Goal: Navigation & Orientation: Understand site structure

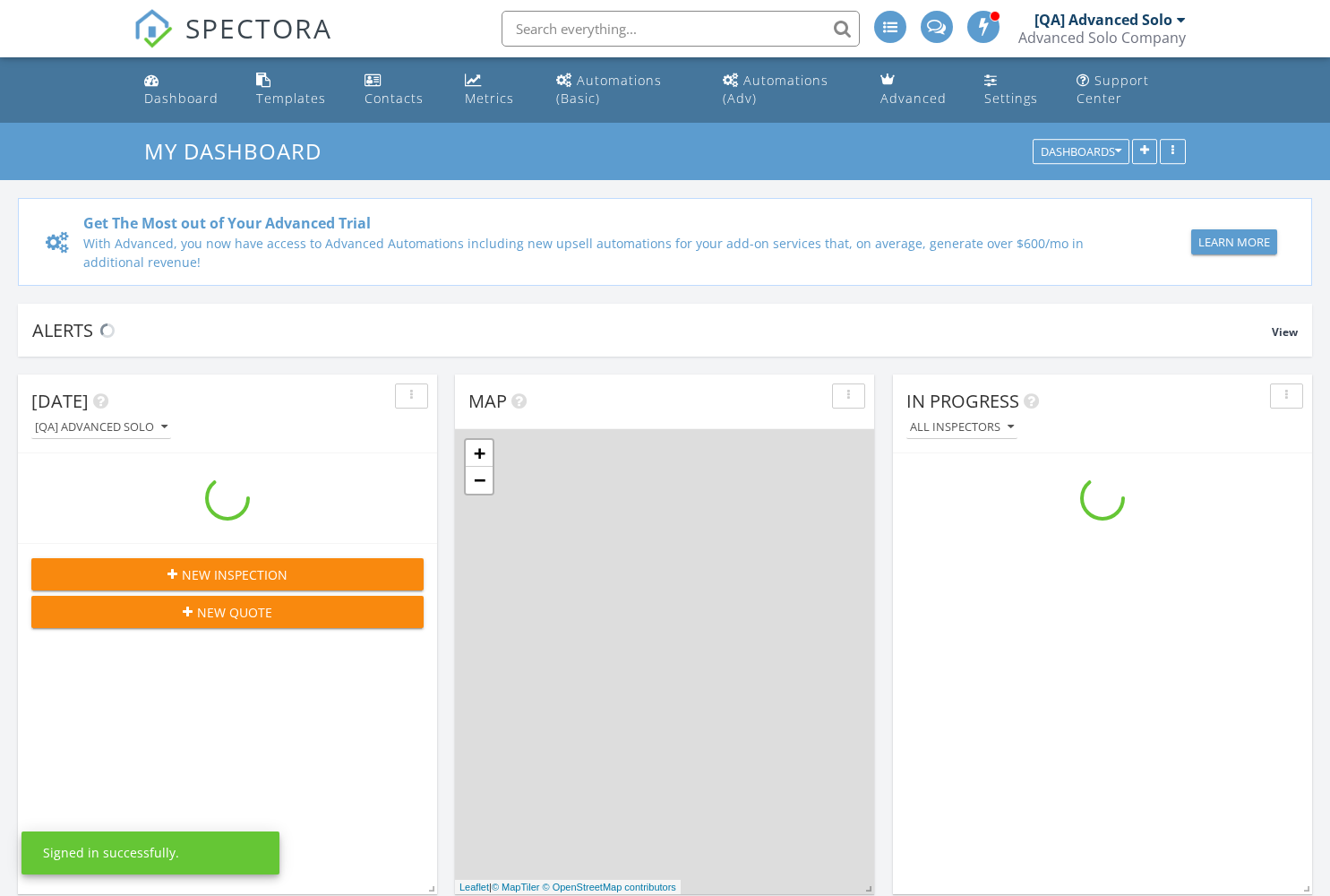
scroll to position [1659, 1358]
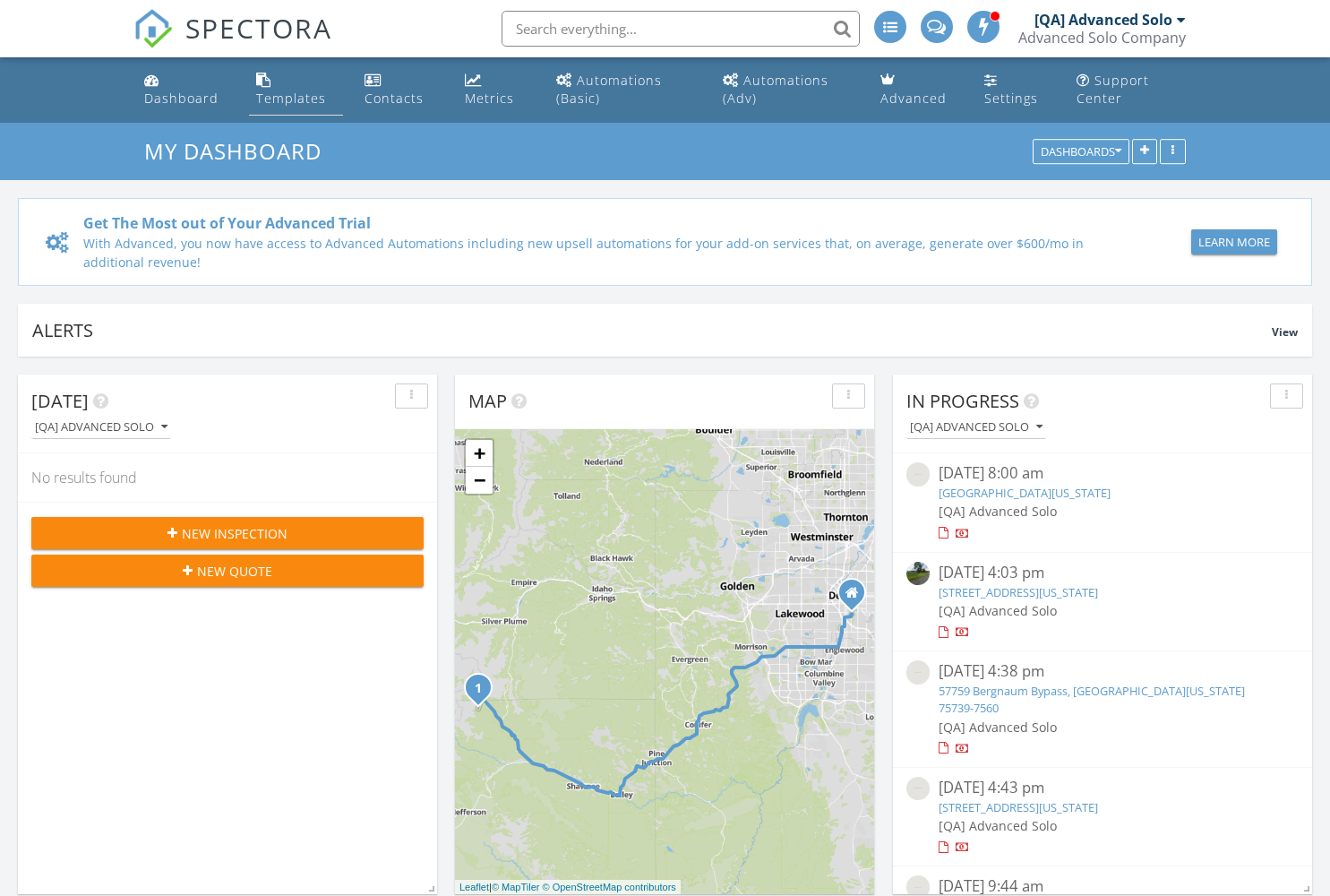
click at [290, 98] on div "Templates" at bounding box center [291, 98] width 70 height 17
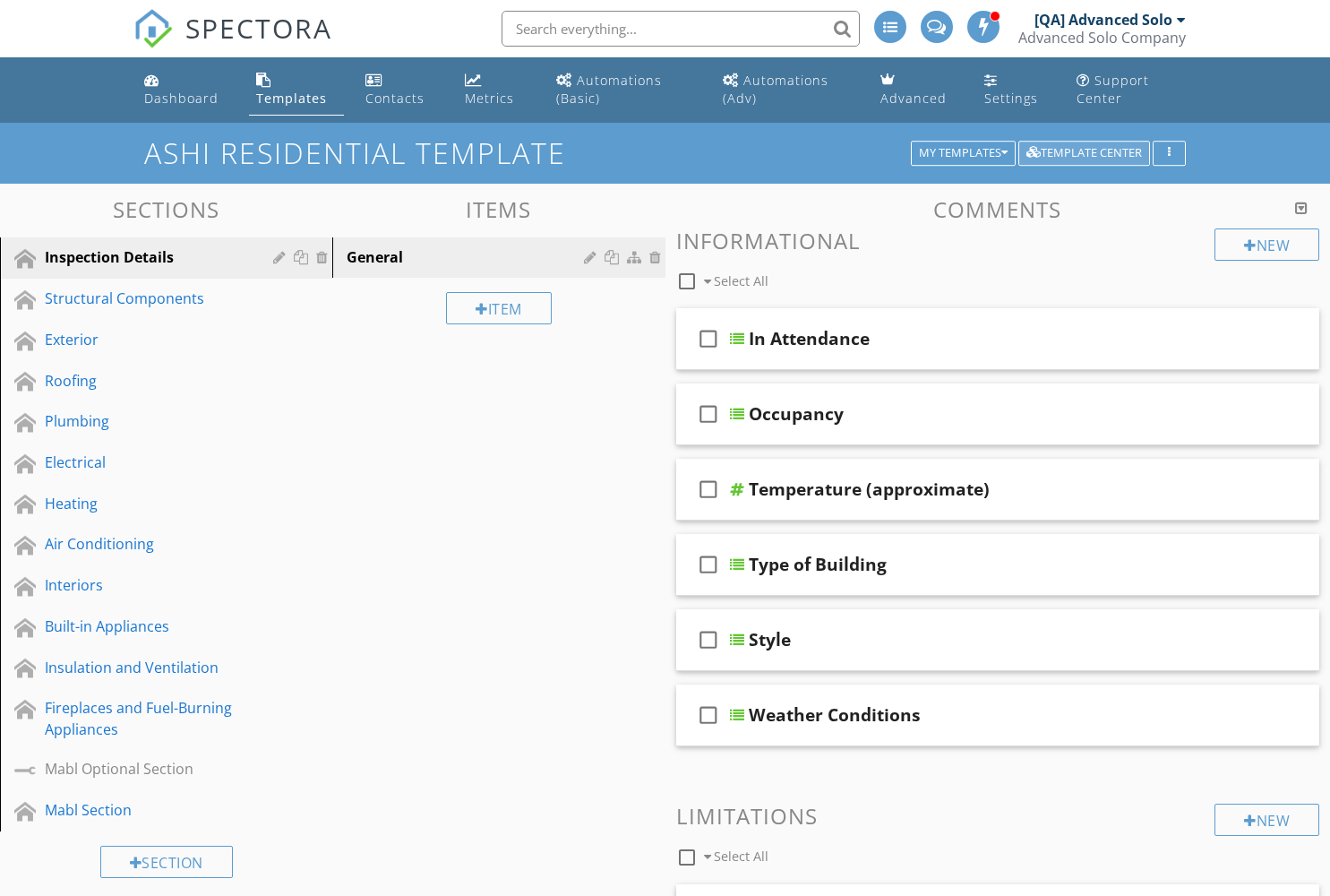
click at [1084, 152] on div "Template Center" at bounding box center [1084, 153] width 115 height 13
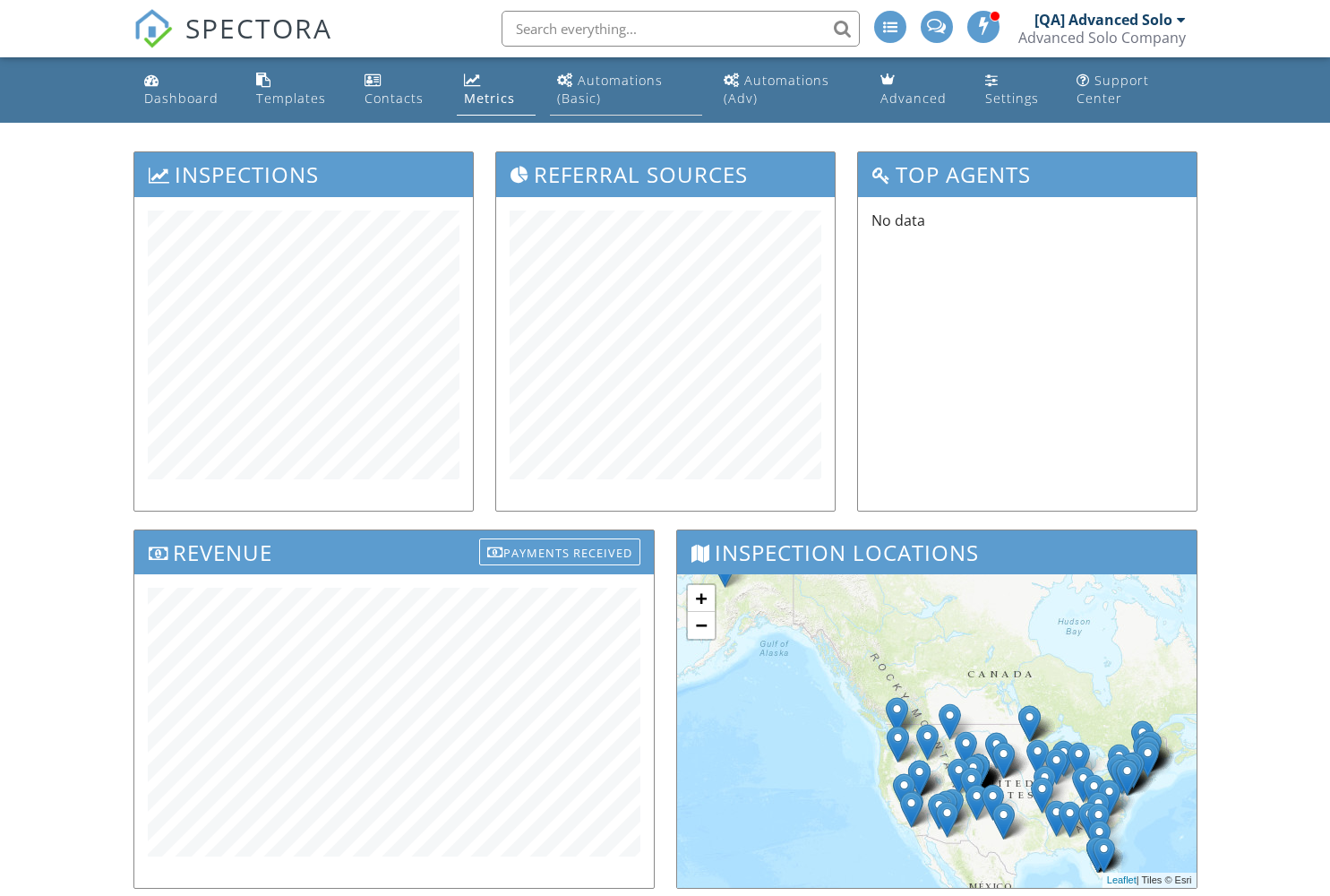
click at [620, 80] on div "Automations (Basic)" at bounding box center [610, 89] width 106 height 35
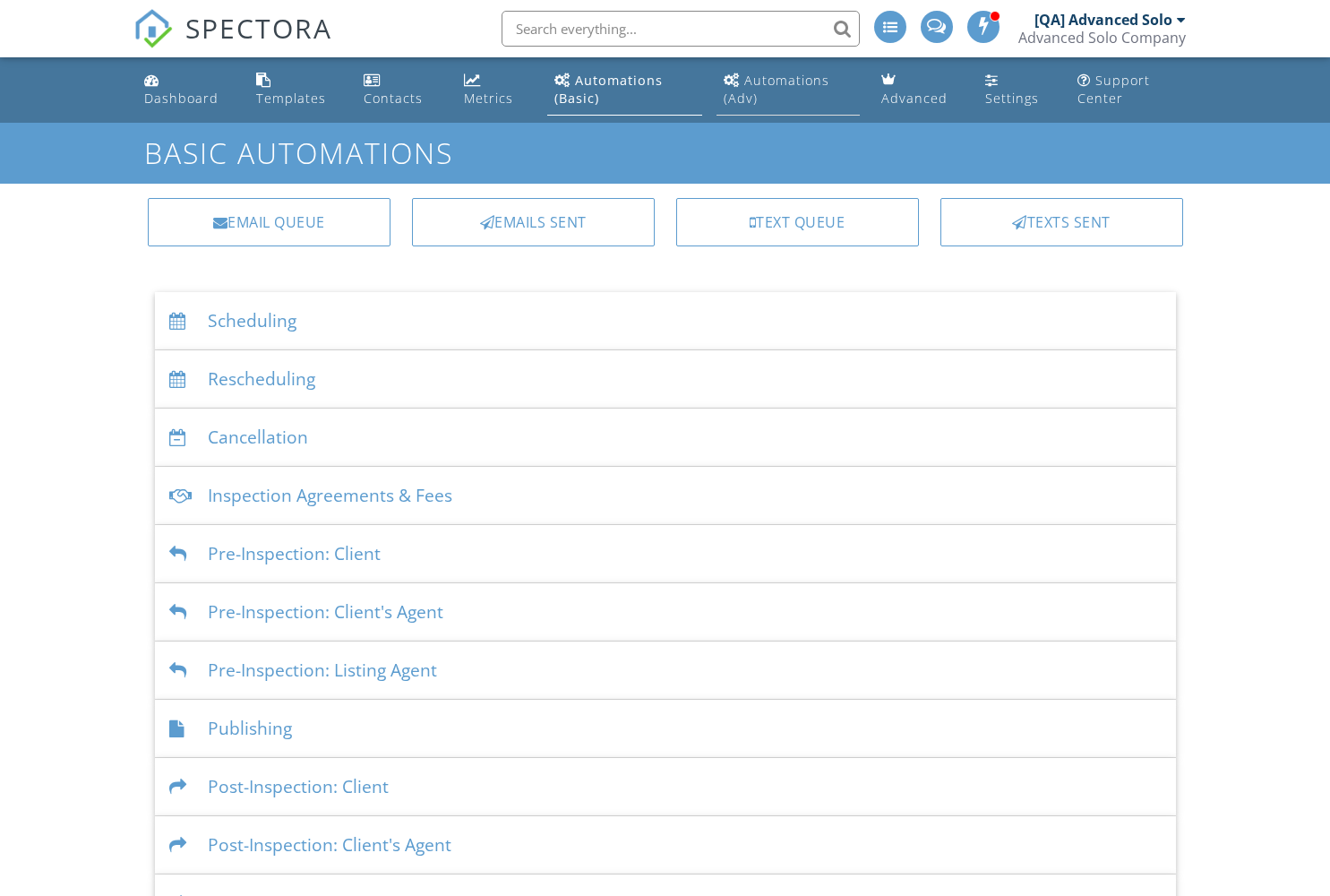
click at [788, 80] on div "Automations (Adv)" at bounding box center [776, 89] width 106 height 35
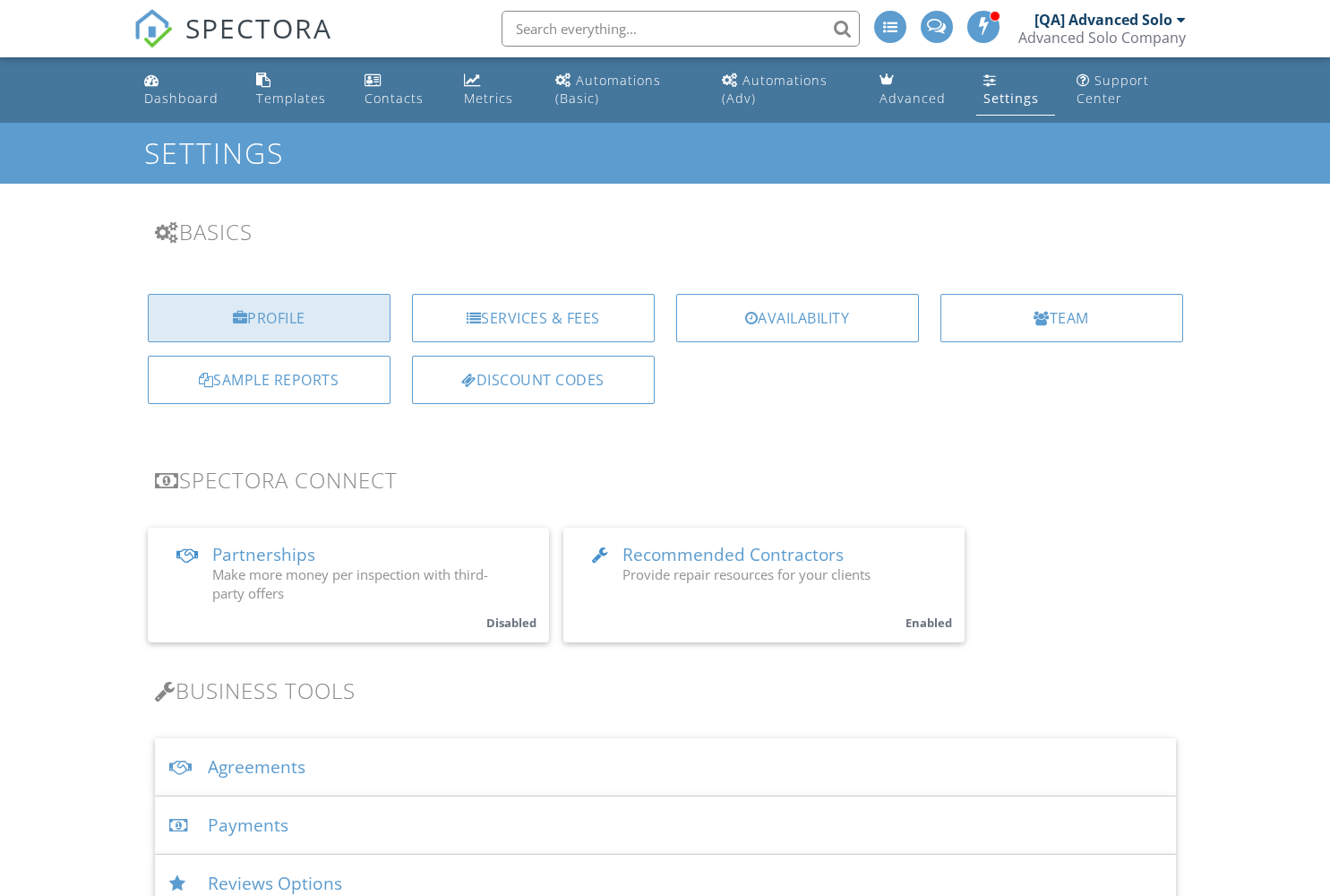
click at [269, 318] on div "Profile" at bounding box center [269, 318] width 243 height 49
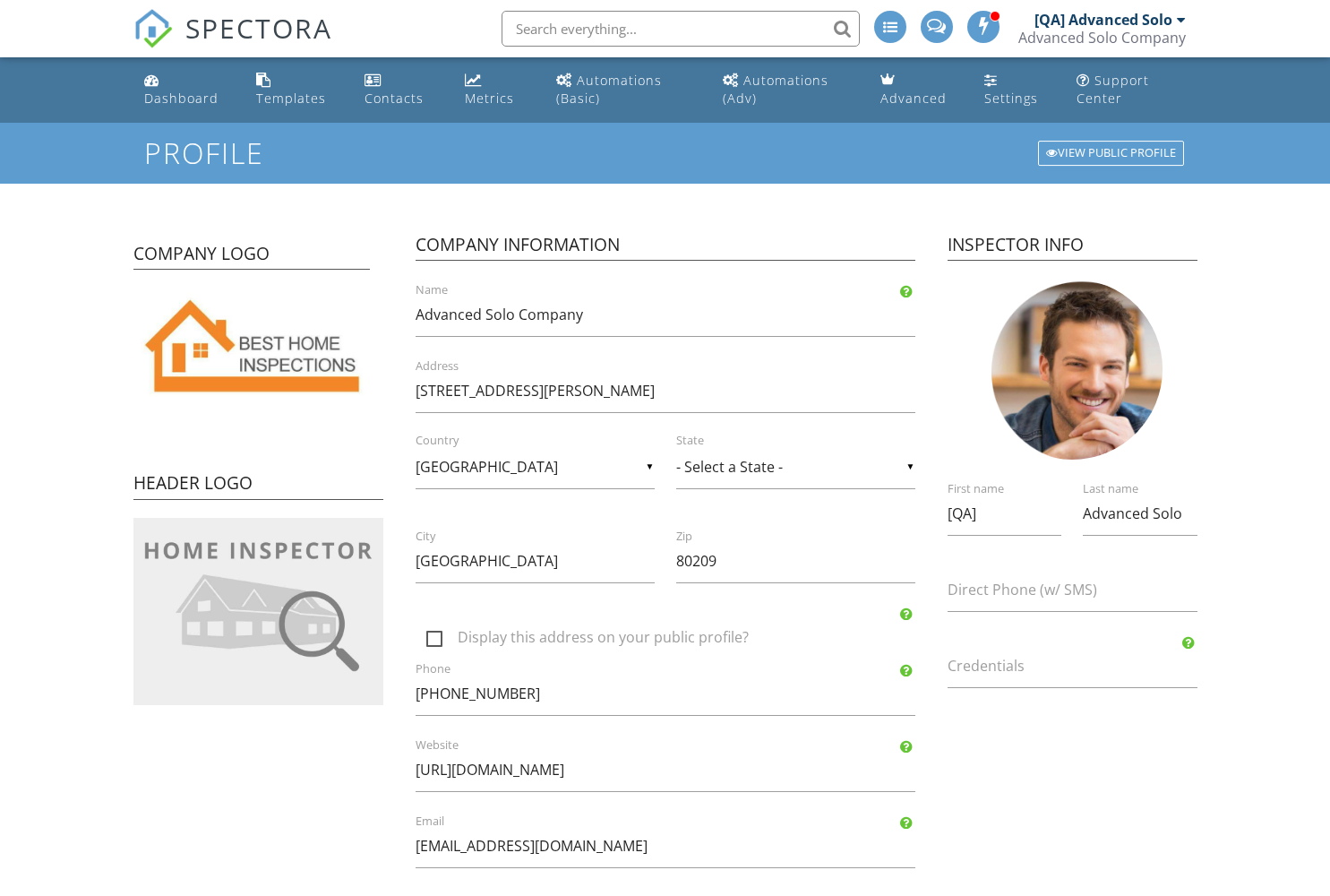
click at [1103, 20] on div "[QA] Advanced Solo" at bounding box center [1103, 20] width 138 height 18
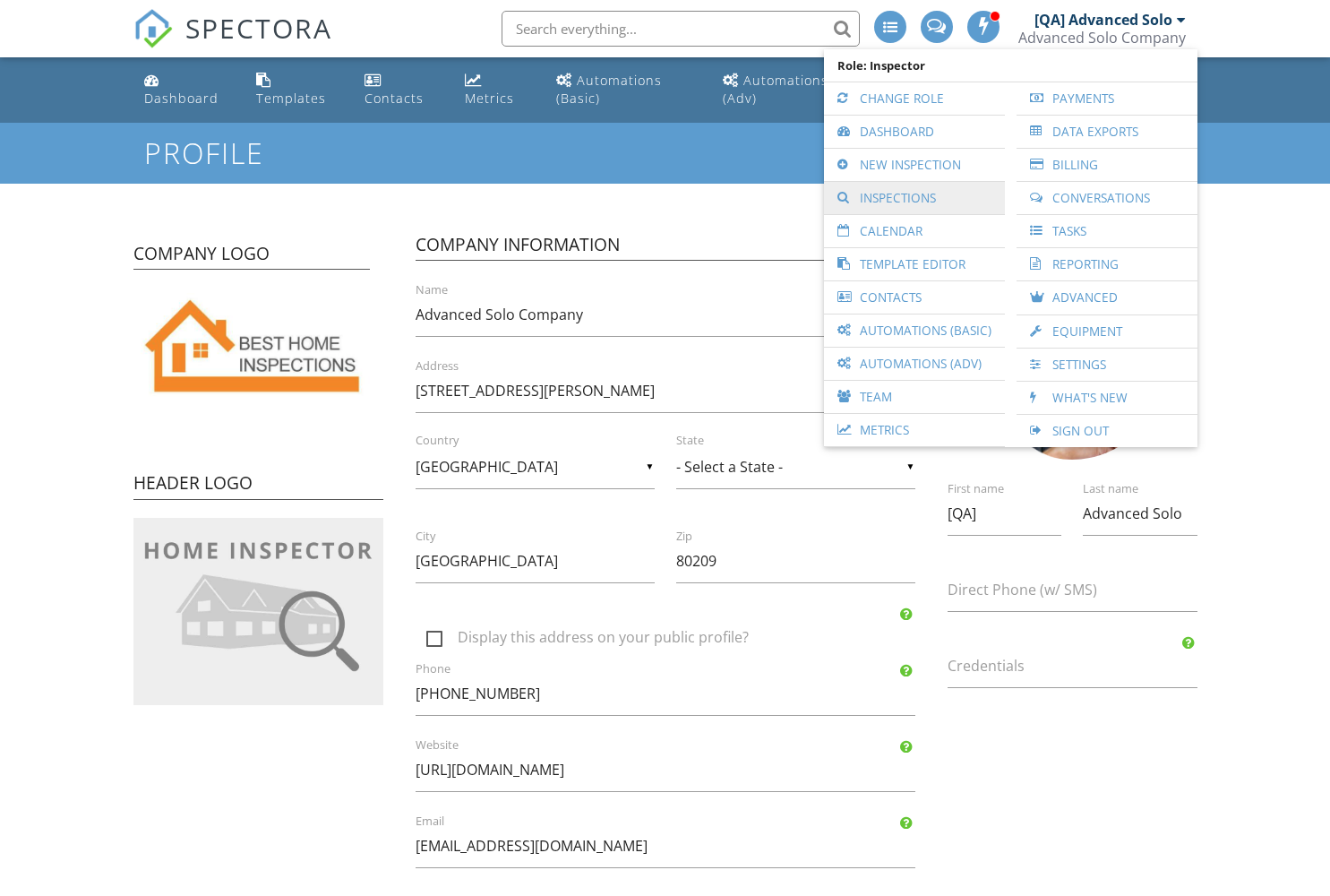
click at [916, 198] on link "Inspections" at bounding box center [915, 198] width 163 height 32
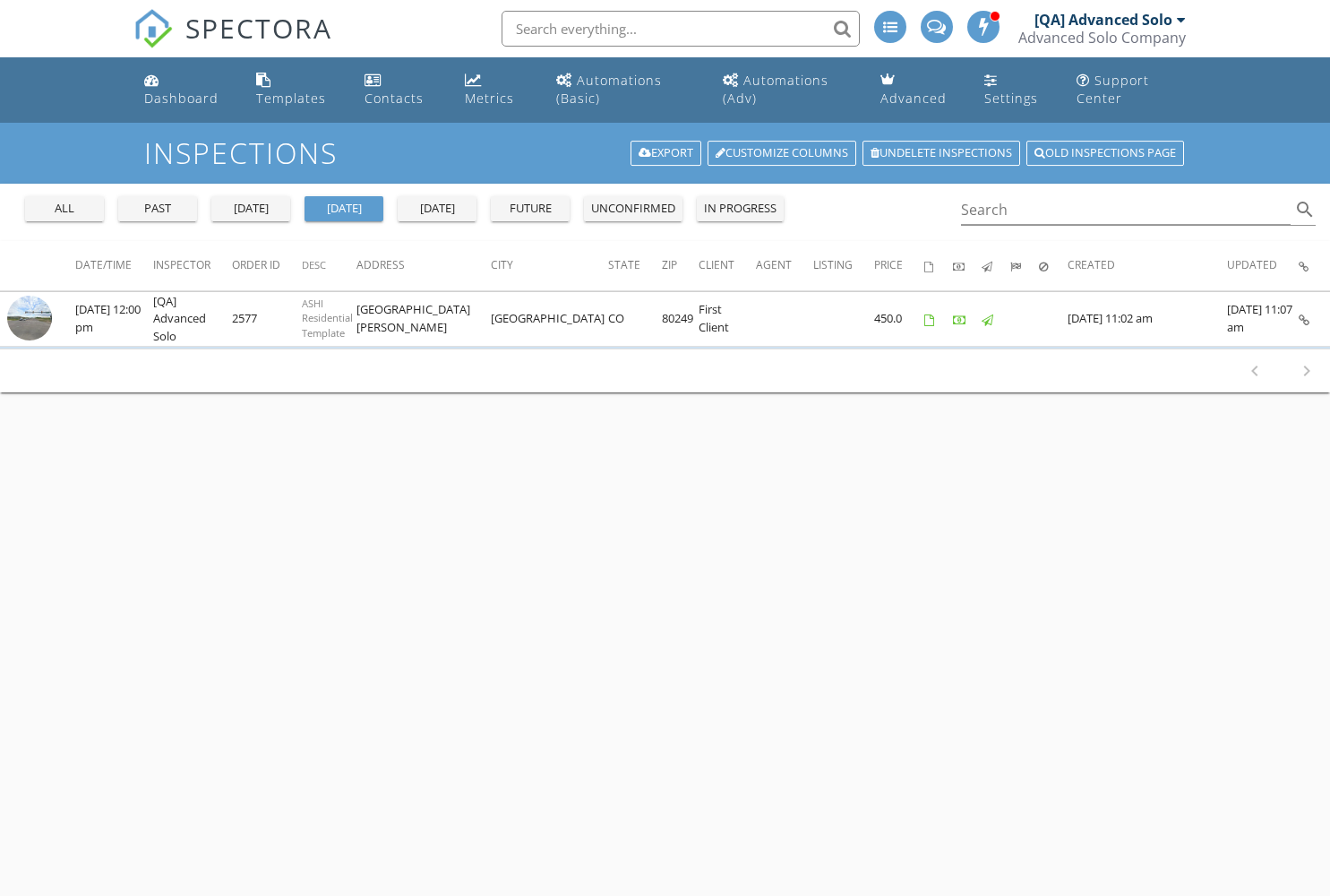
click at [1109, 20] on div "[QA] Advanced Solo" at bounding box center [1103, 20] width 138 height 18
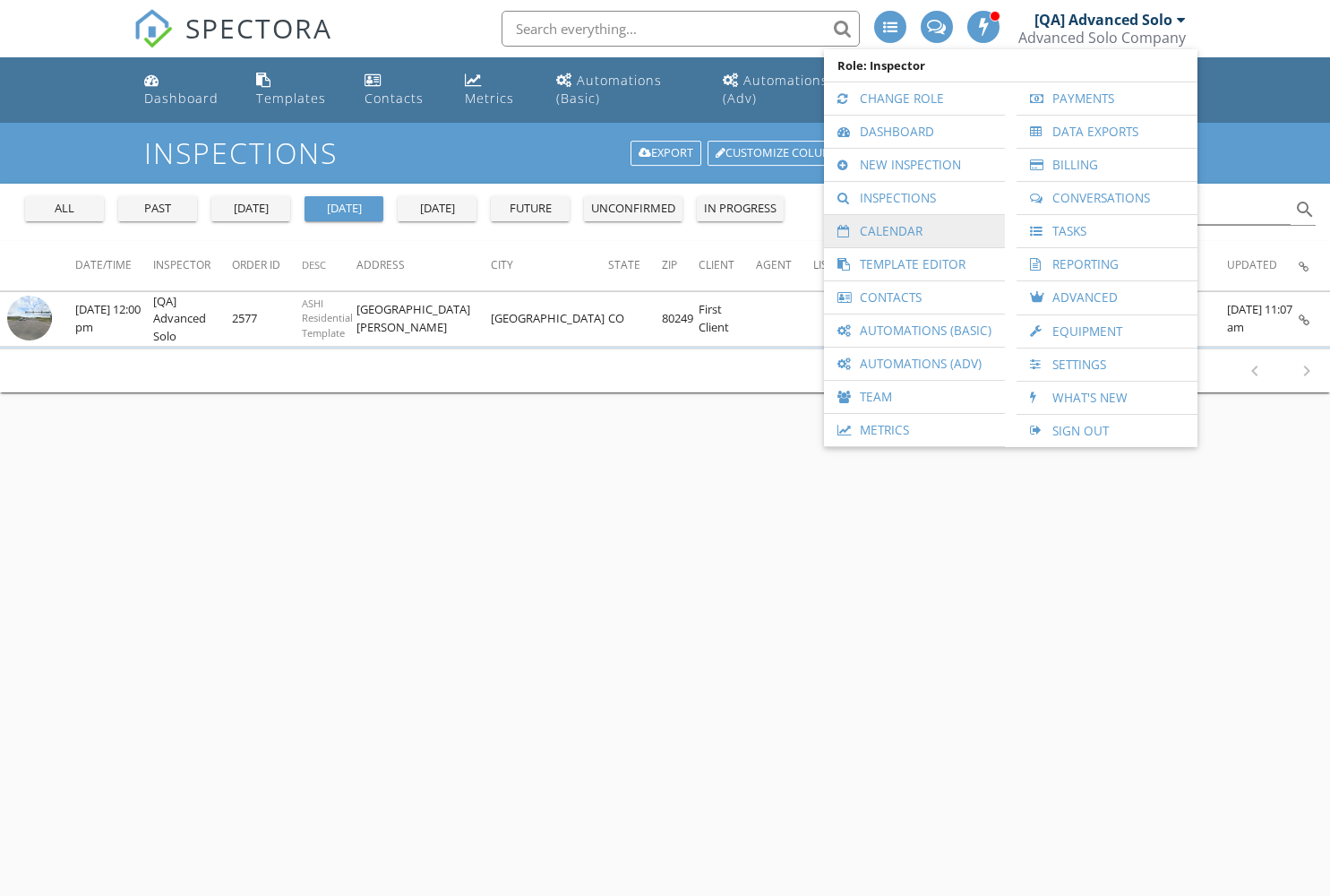
click at [916, 231] on link "Calendar" at bounding box center [915, 231] width 163 height 32
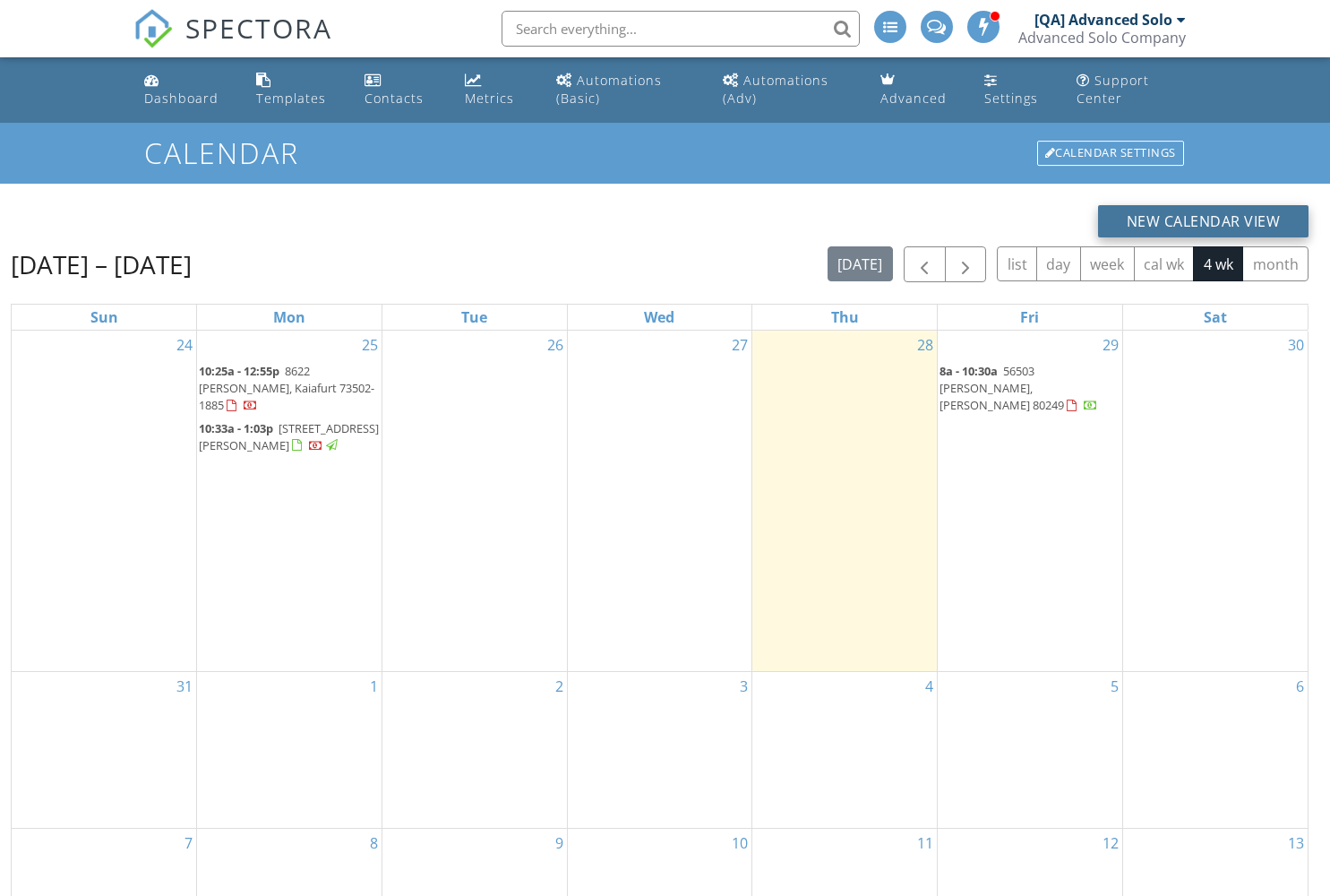
click at [1204, 220] on button "New Calendar View" at bounding box center [1204, 221] width 211 height 32
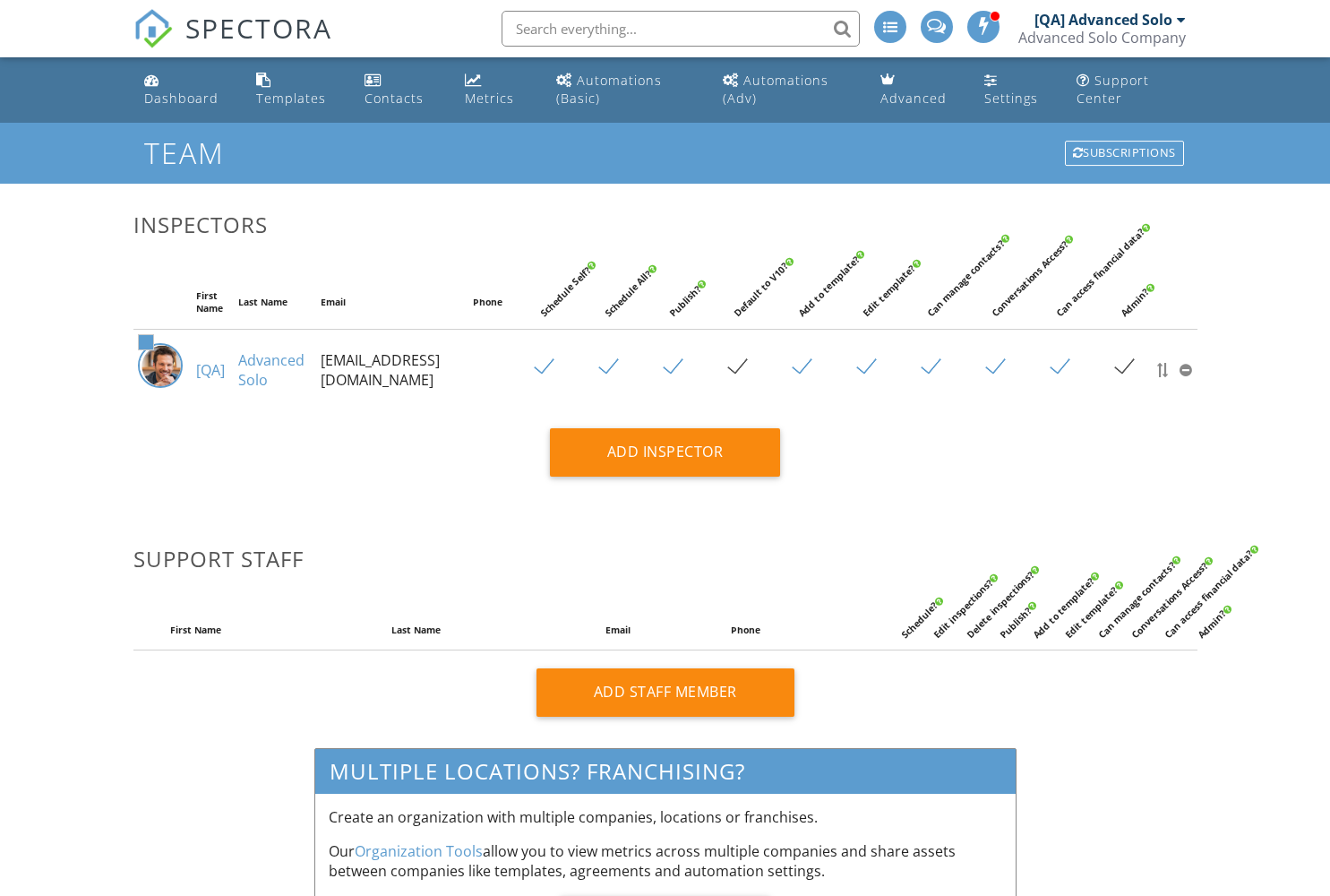
click at [1103, 20] on div "[QA] Advanced Solo" at bounding box center [1103, 20] width 138 height 18
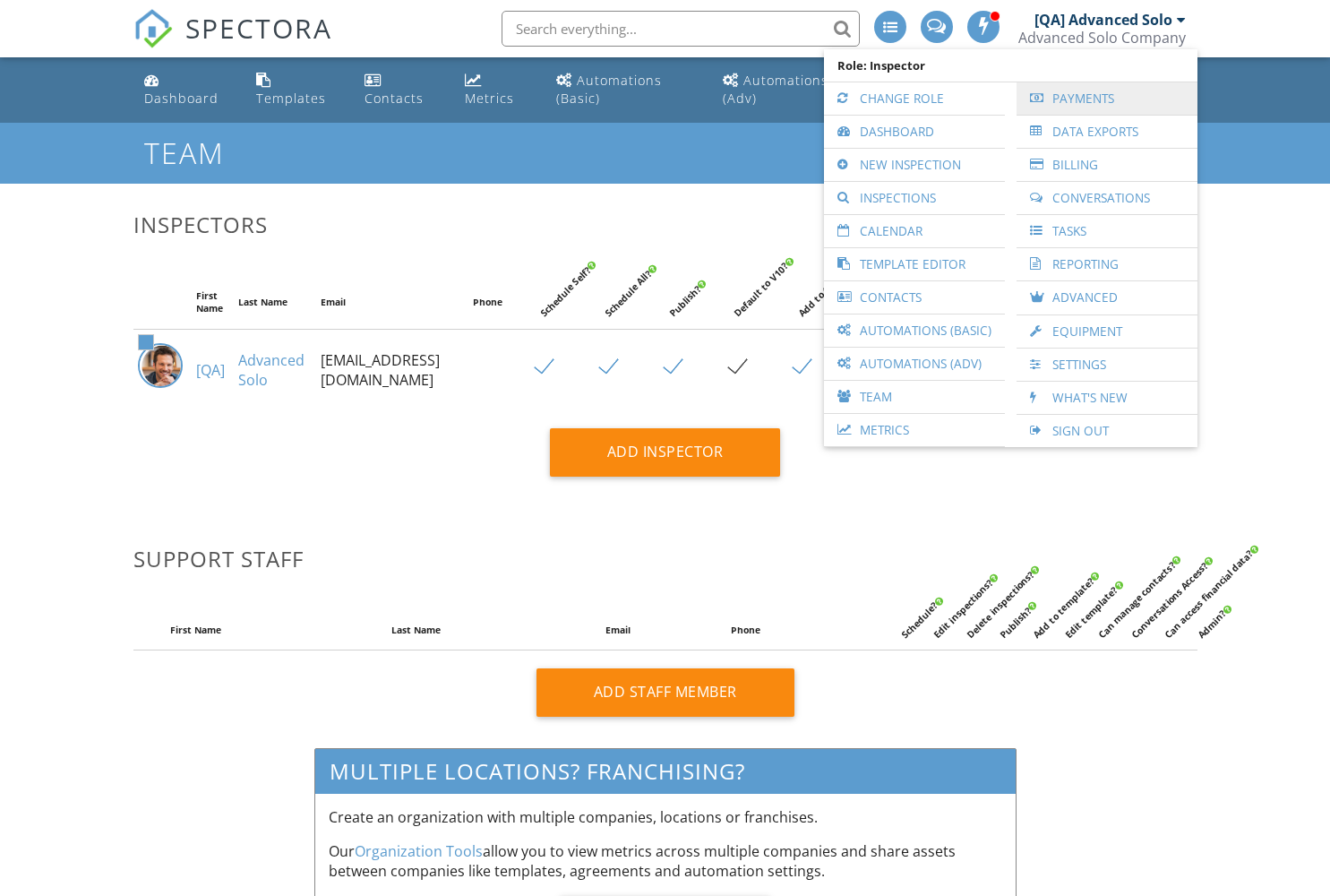
click at [1107, 99] on link "Payments" at bounding box center [1107, 99] width 163 height 32
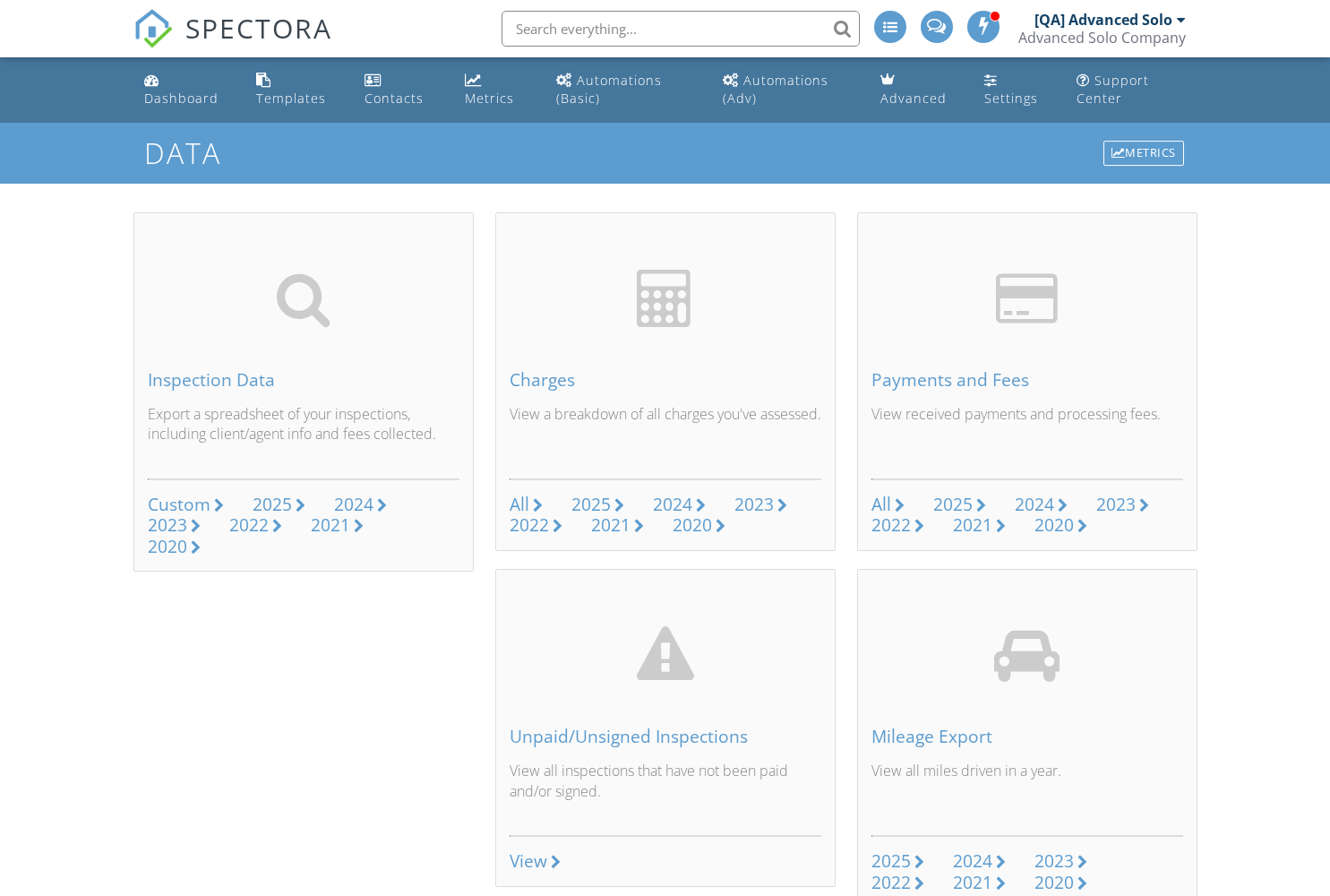
click at [1103, 20] on div "[QA] Advanced Solo" at bounding box center [1103, 20] width 138 height 18
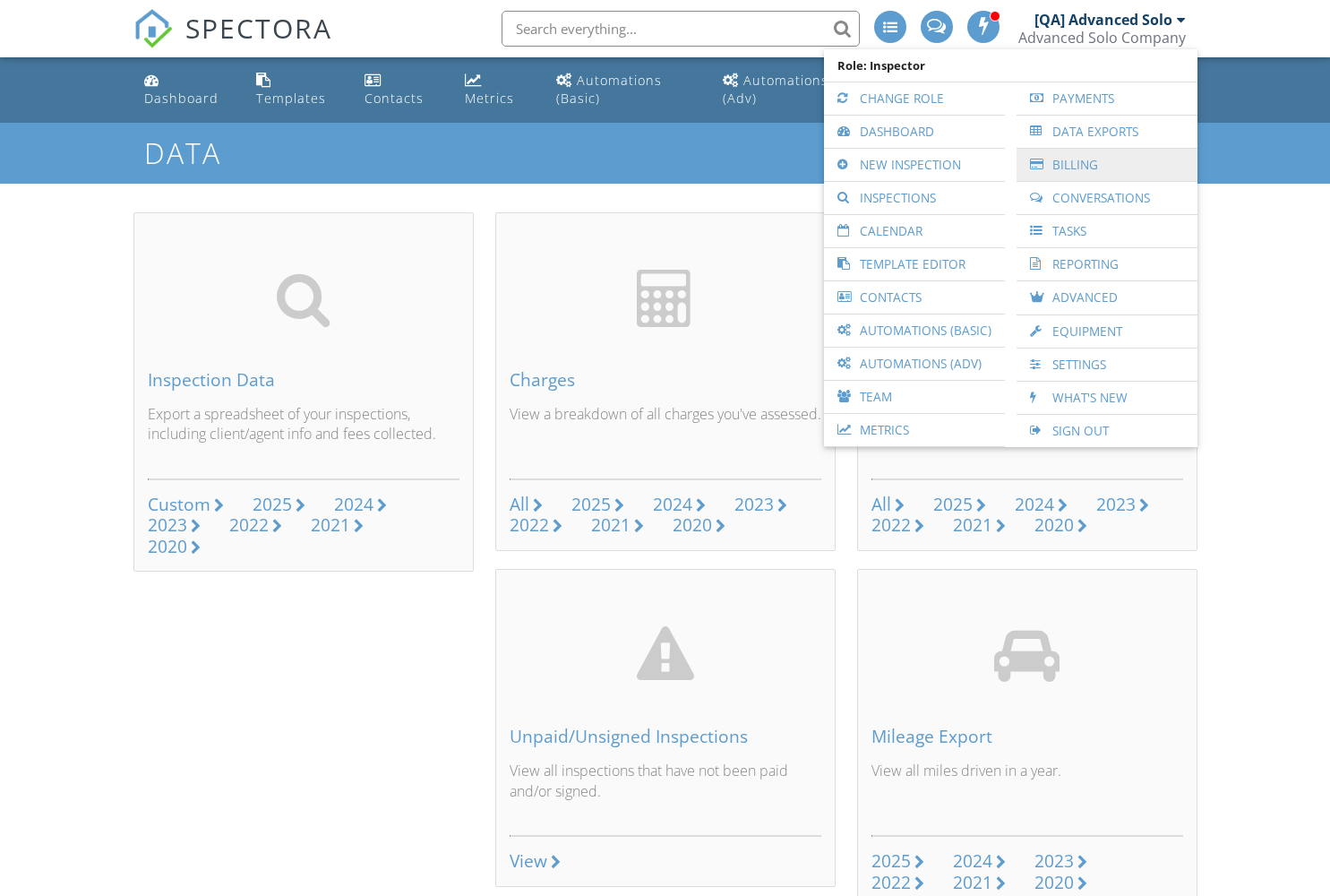
click at [1107, 165] on link "Billing" at bounding box center [1107, 164] width 163 height 32
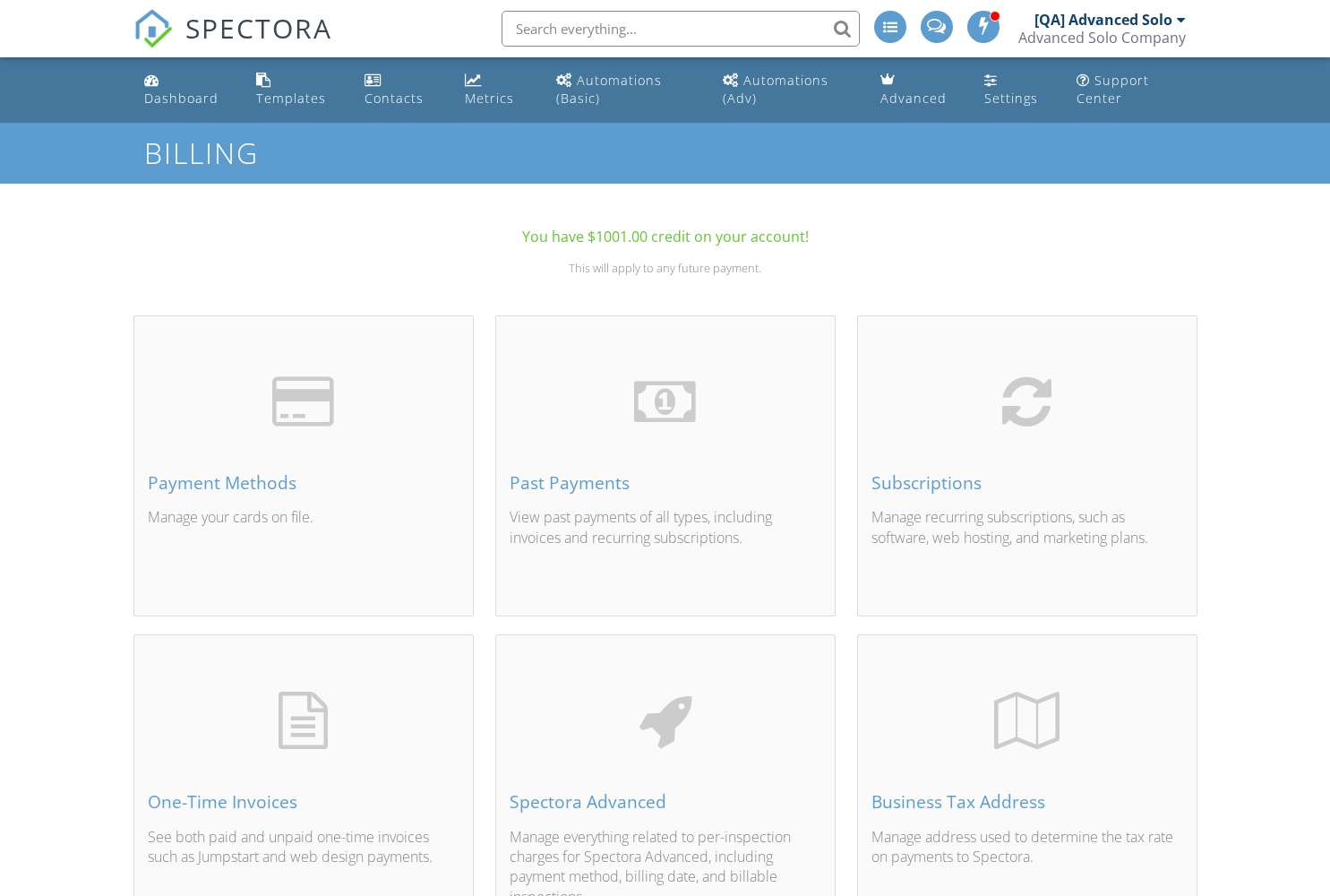
click at [1103, 20] on div "[QA] Advanced Solo" at bounding box center [1103, 20] width 138 height 18
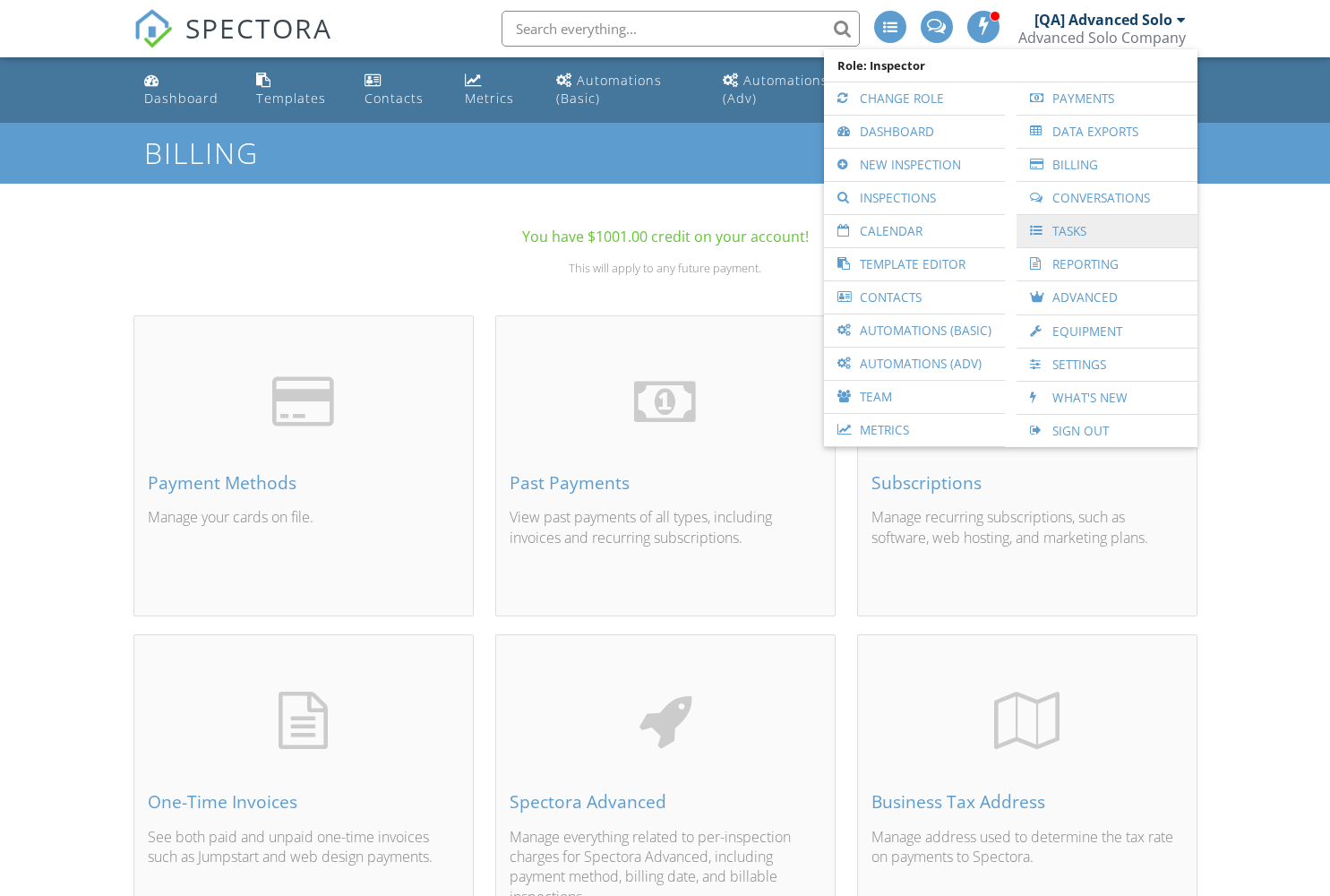
click at [1107, 231] on link "Tasks" at bounding box center [1107, 231] width 163 height 32
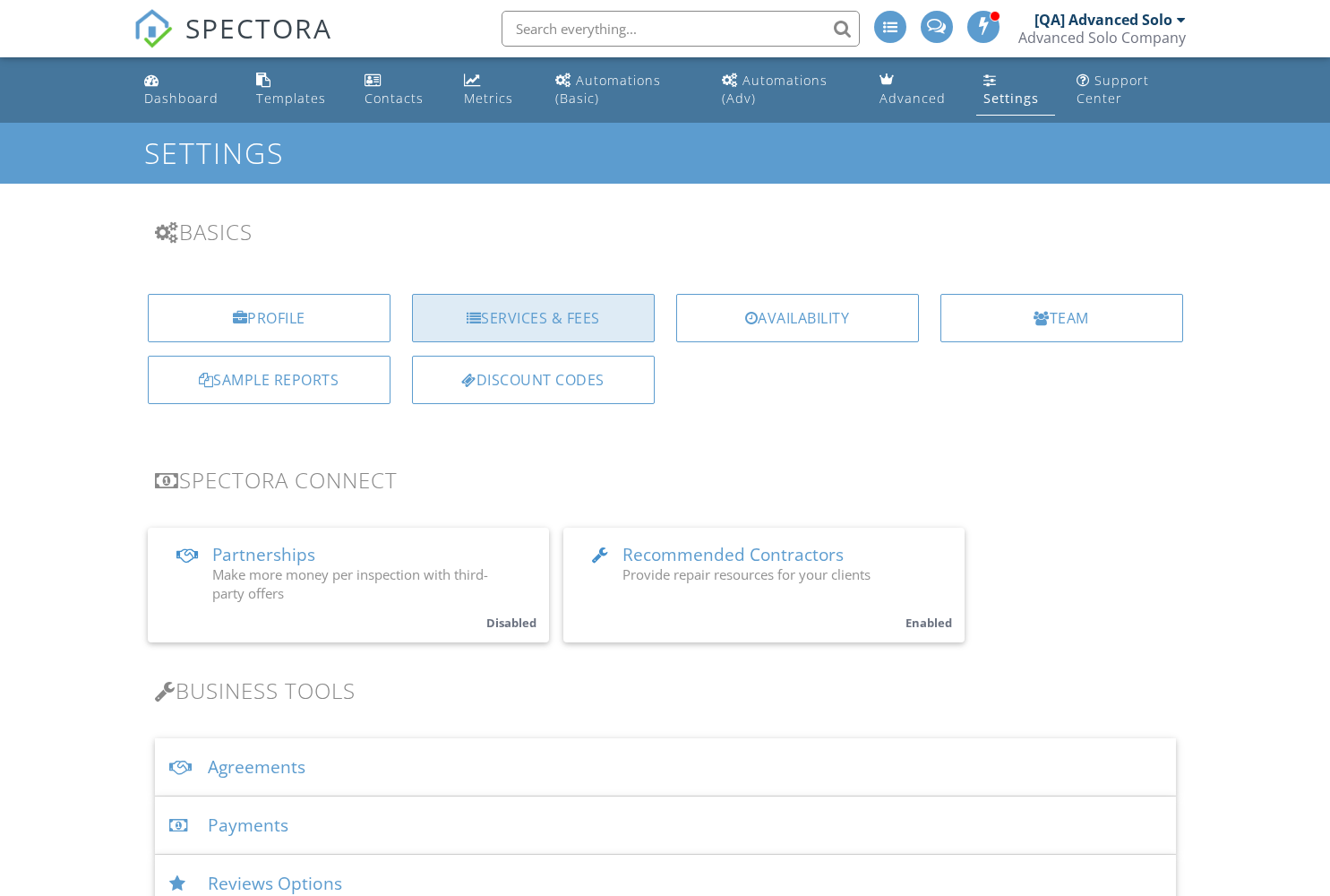
click at [533, 318] on div "Services & Fees" at bounding box center [534, 318] width 243 height 49
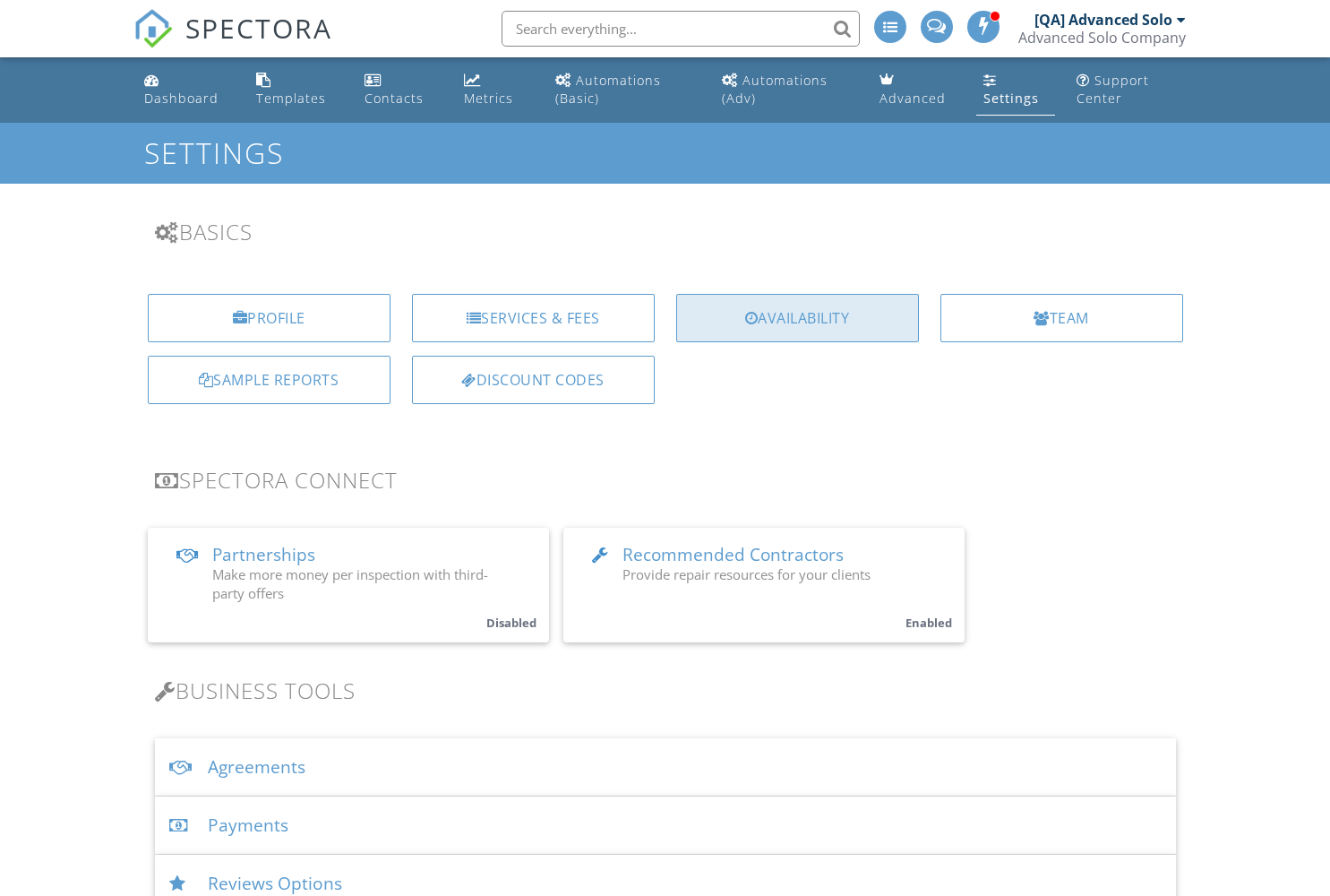
click at [797, 318] on div "Availability" at bounding box center [797, 318] width 243 height 49
